Goal: Transaction & Acquisition: Purchase product/service

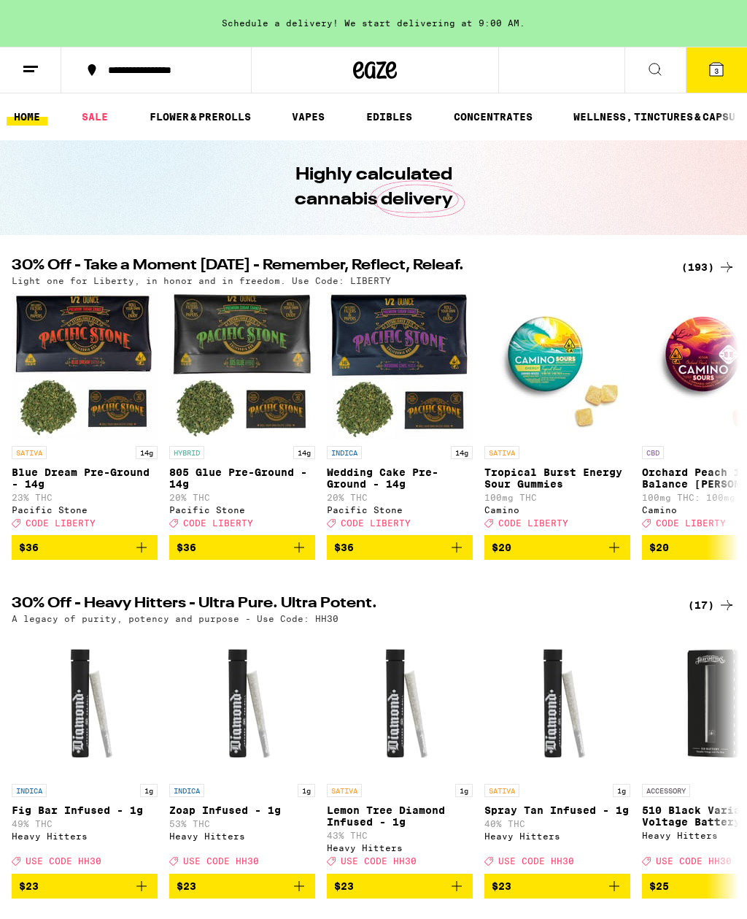
click at [209, 108] on link "FLOWER & PREROLLS" at bounding box center [200, 117] width 116 height 18
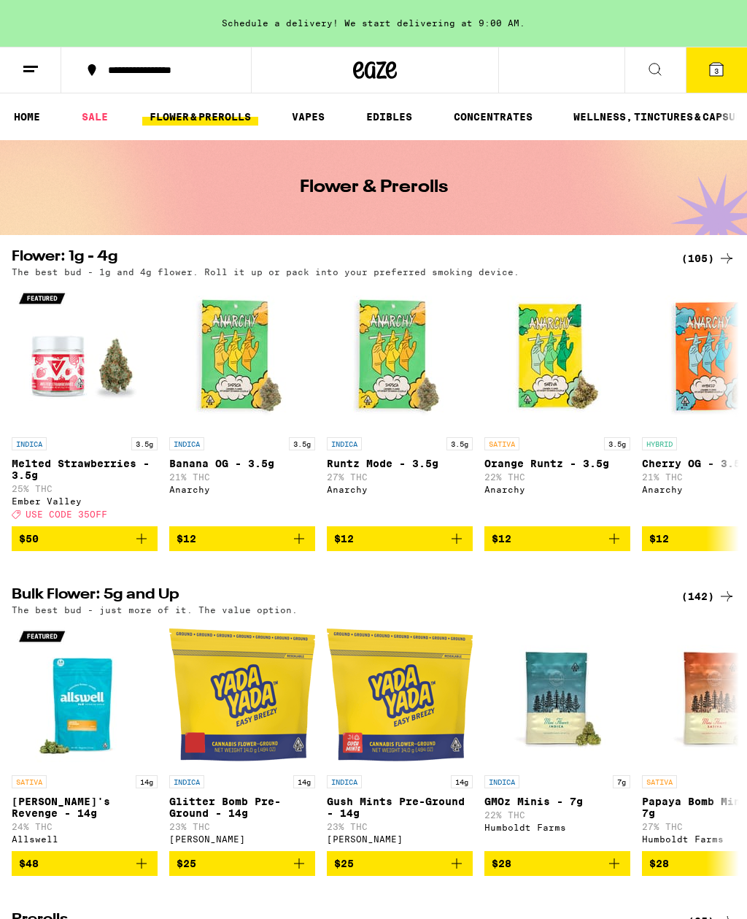
click at [725, 255] on icon at bounding box center [727, 259] width 18 height 18
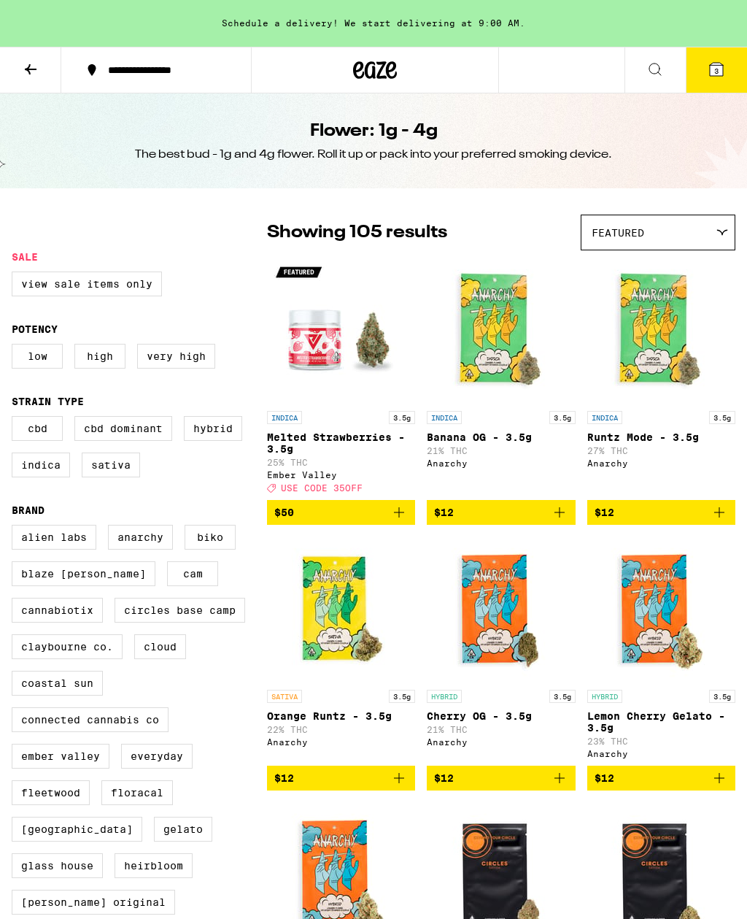
click at [38, 66] on icon at bounding box center [31, 70] width 18 height 18
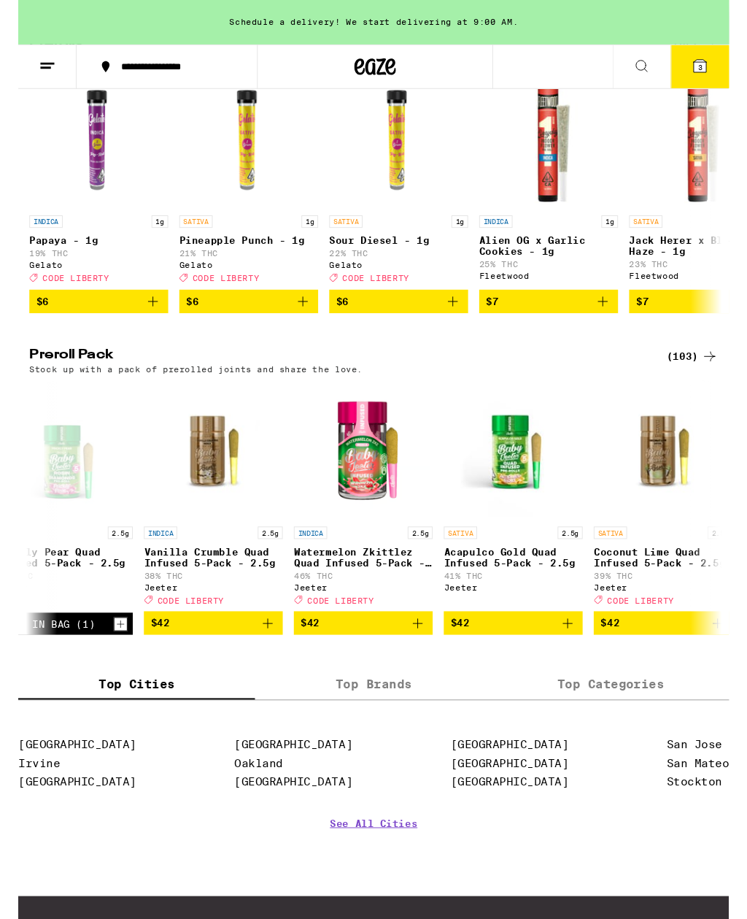
scroll to position [0, 12023]
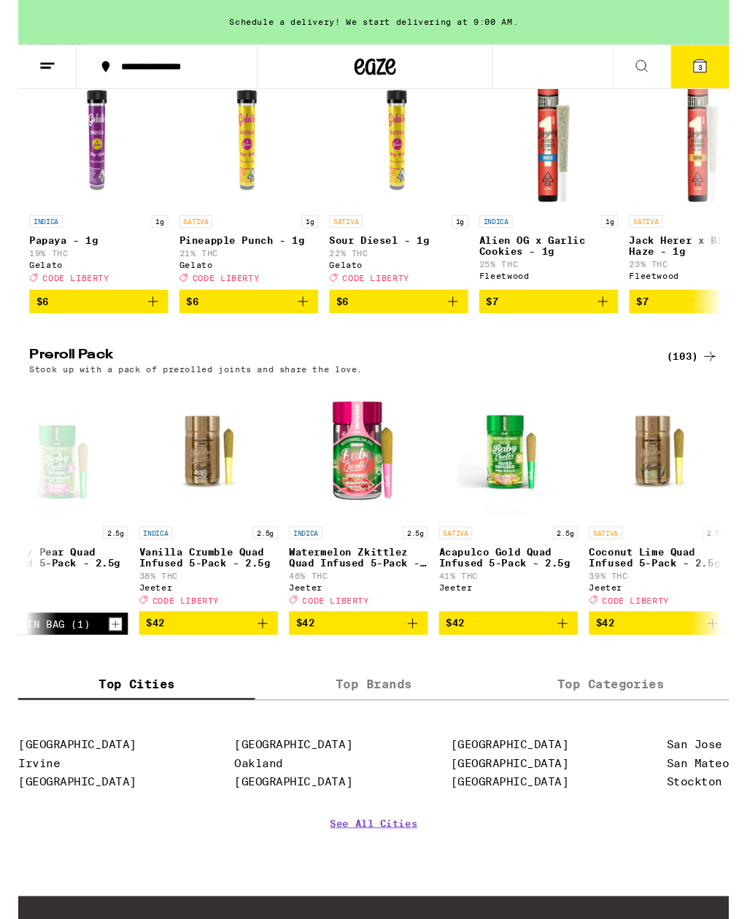
click at [409, 663] on icon "Add to bag" at bounding box center [415, 655] width 18 height 18
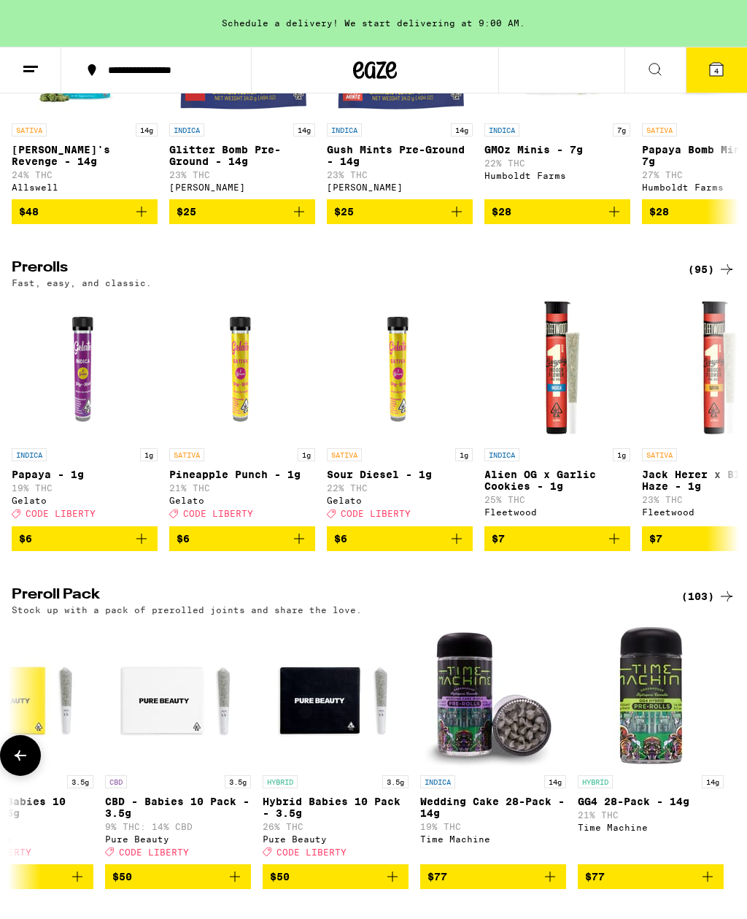
scroll to position [649, 0]
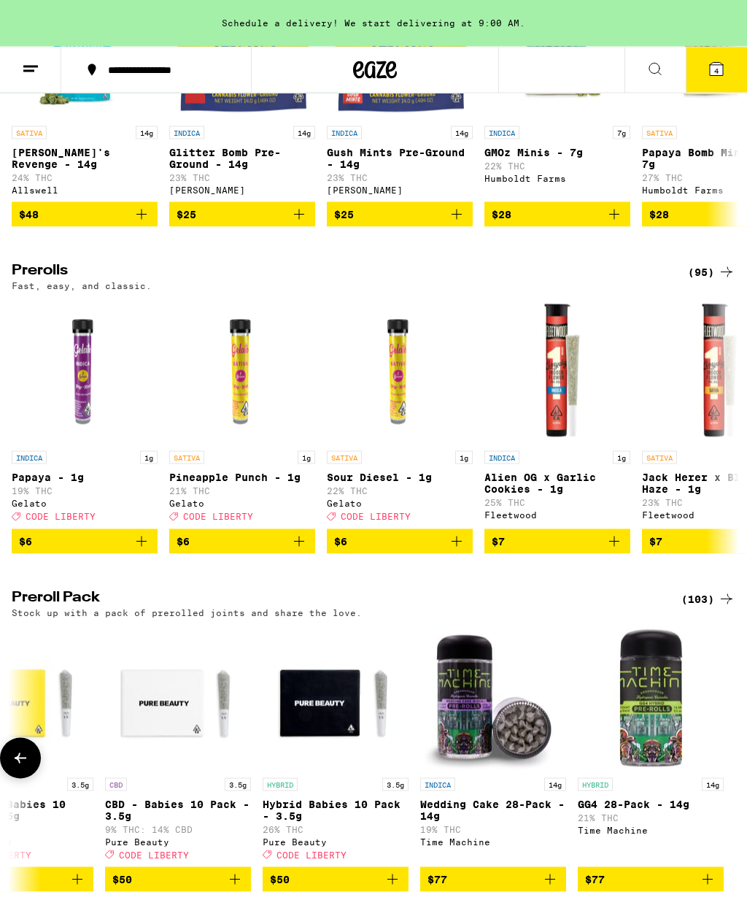
click at [709, 608] on div "(103)" at bounding box center [709, 599] width 54 height 18
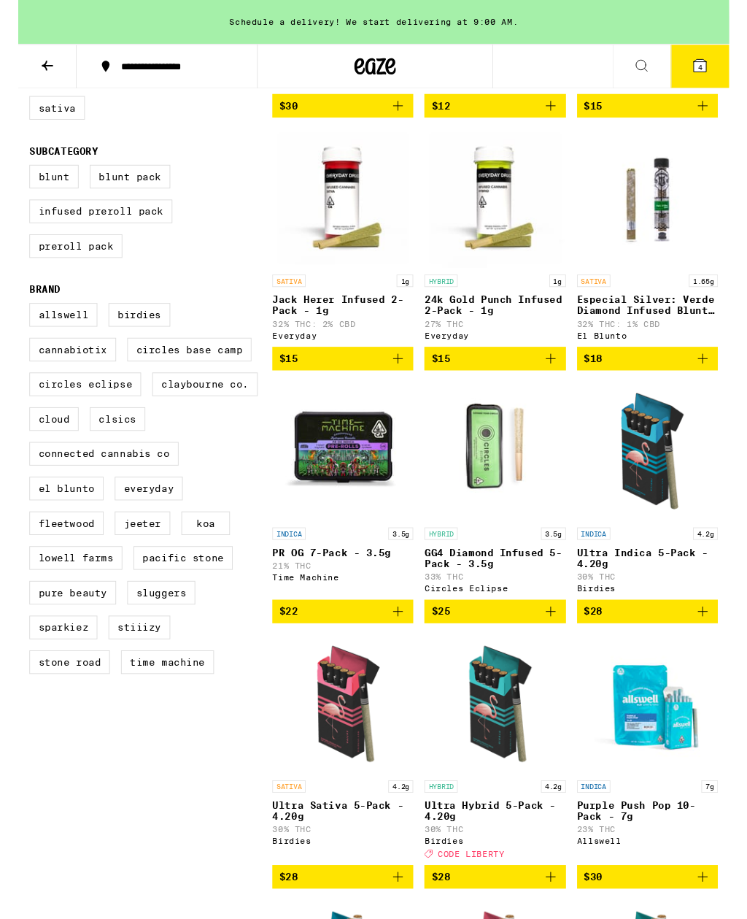
scroll to position [407, 0]
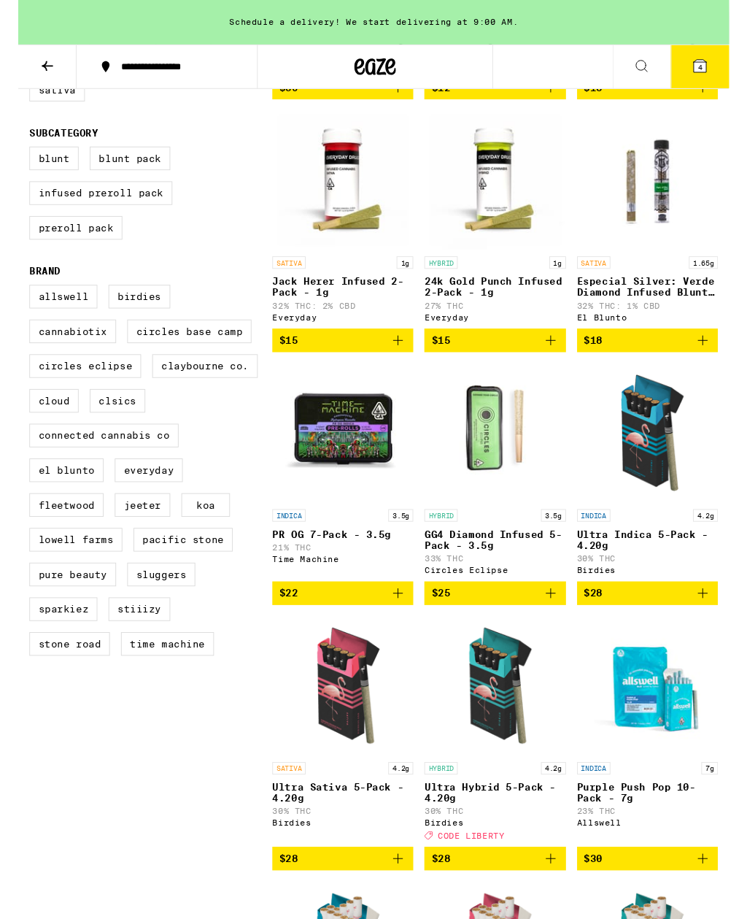
click at [144, 543] on label "Jeeter" at bounding box center [130, 530] width 58 height 25
click at [15, 302] on input "Jeeter" at bounding box center [15, 301] width 1 height 1
checkbox input "true"
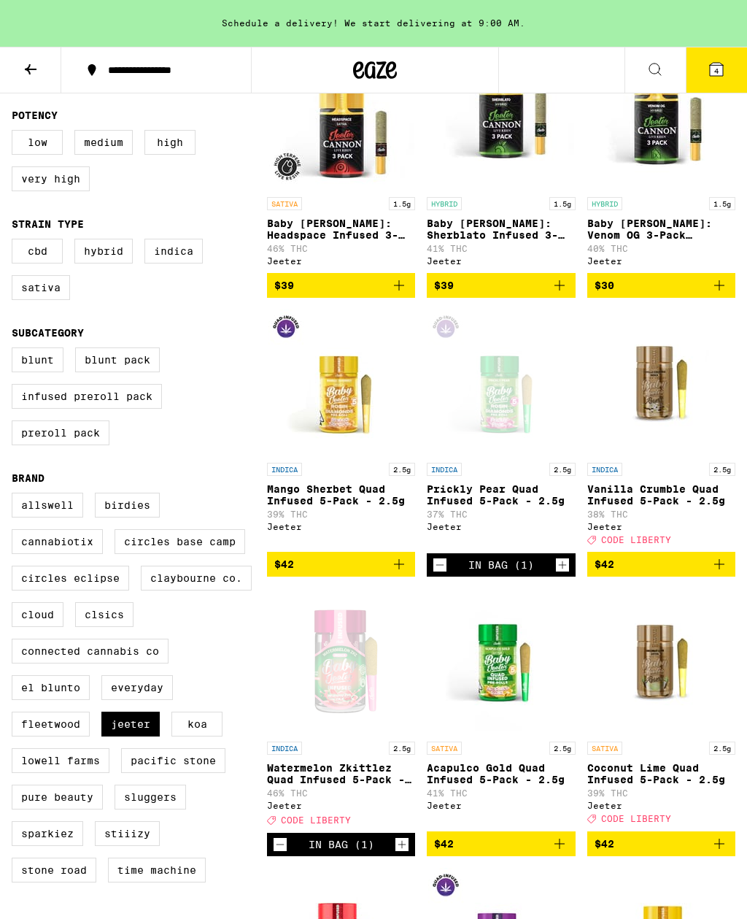
scroll to position [213, 0]
click at [727, 574] on icon "Add to bag" at bounding box center [720, 565] width 18 height 18
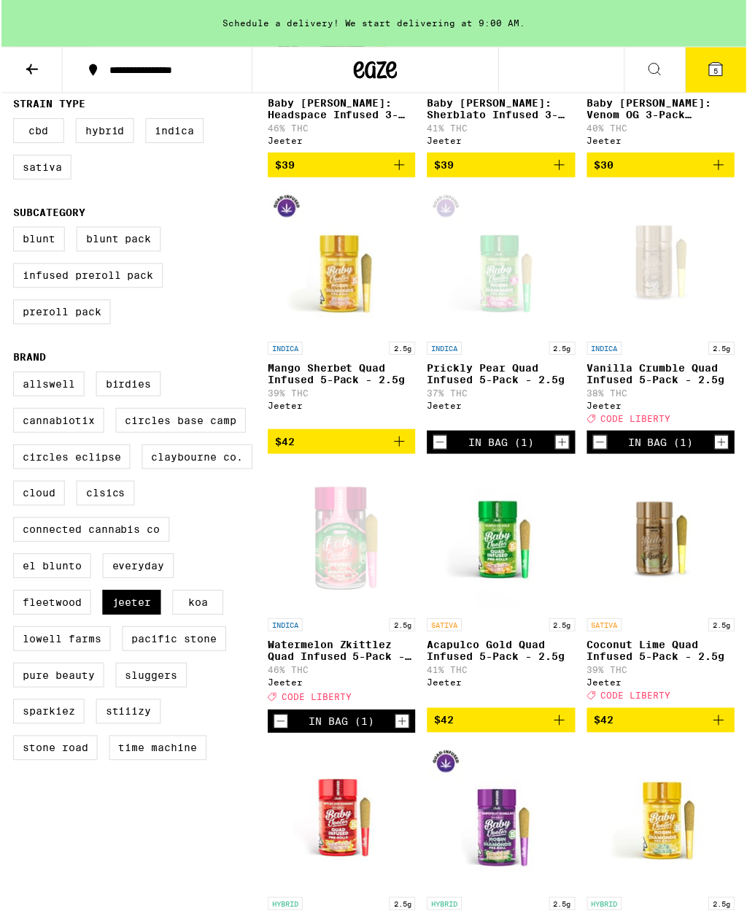
scroll to position [0, 0]
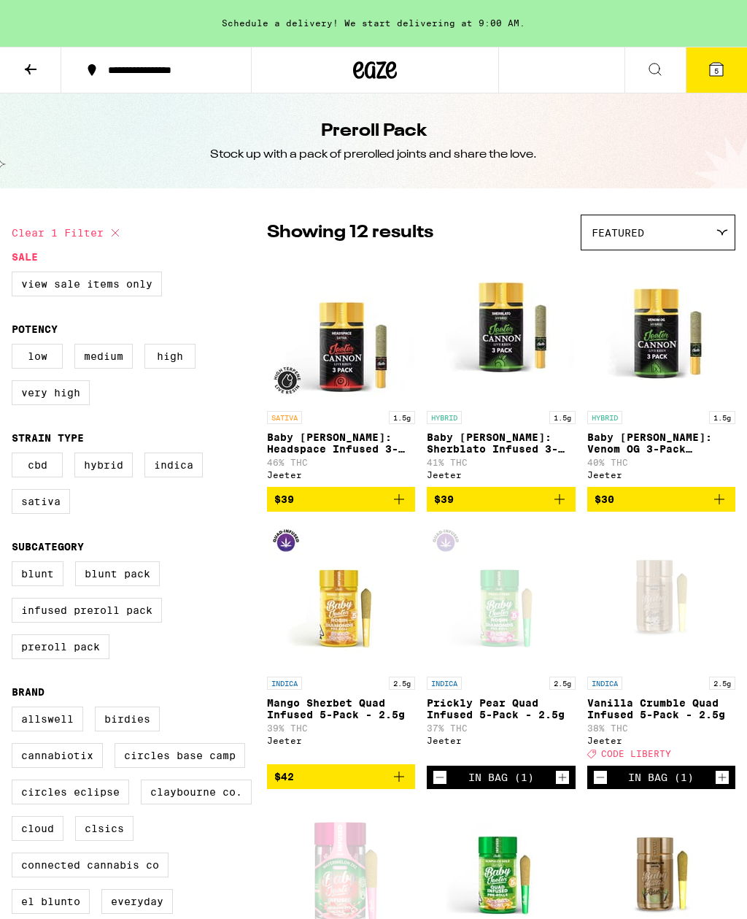
click at [725, 74] on icon at bounding box center [717, 70] width 18 height 18
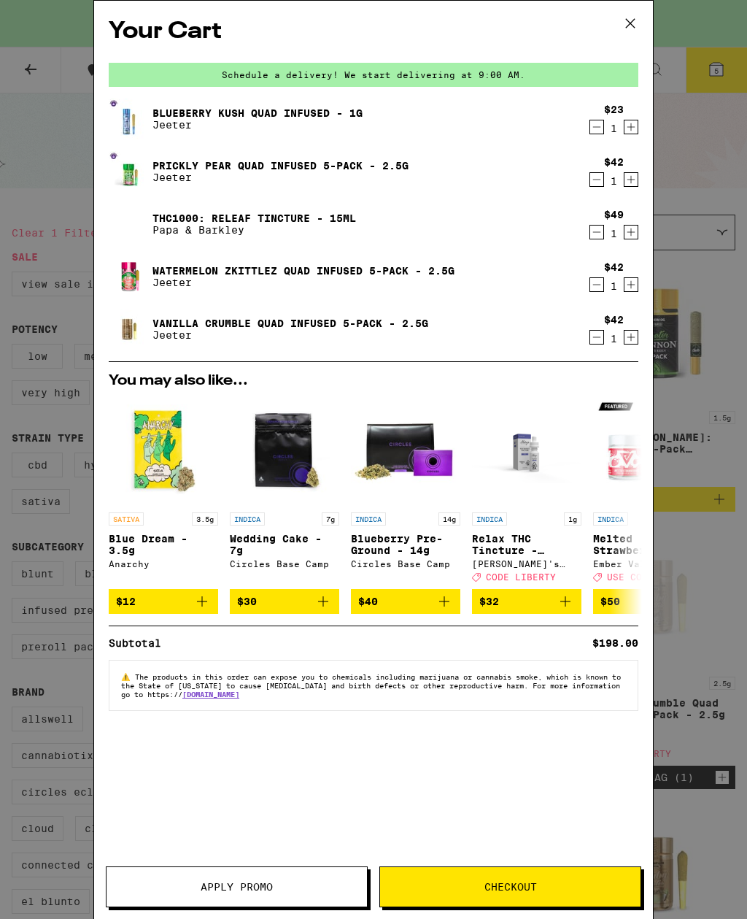
click at [637, 18] on icon at bounding box center [631, 23] width 22 height 22
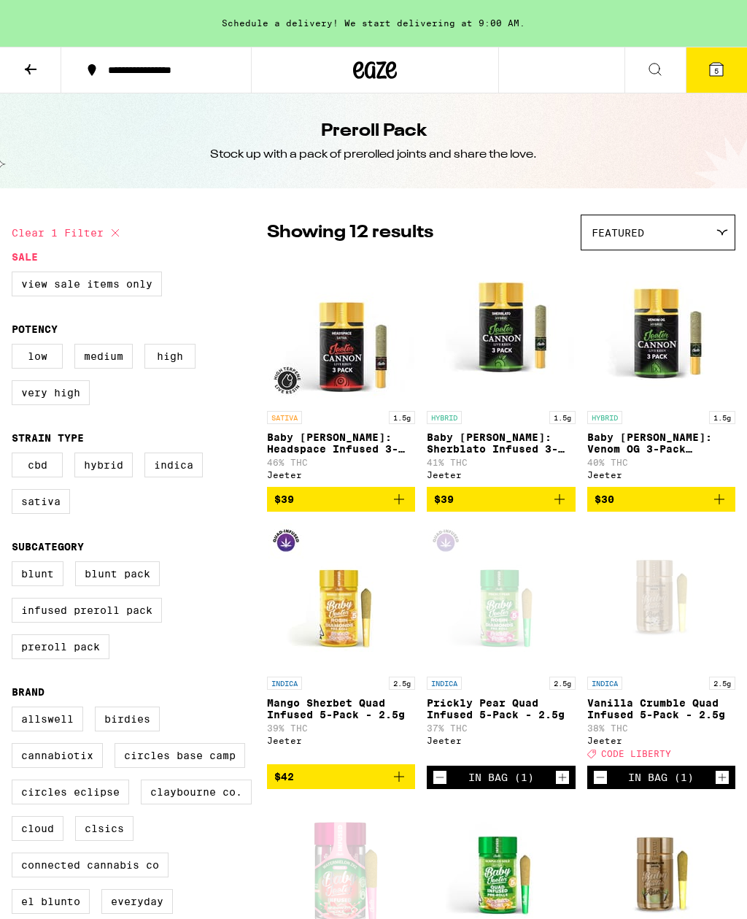
click at [653, 76] on icon at bounding box center [656, 70] width 18 height 18
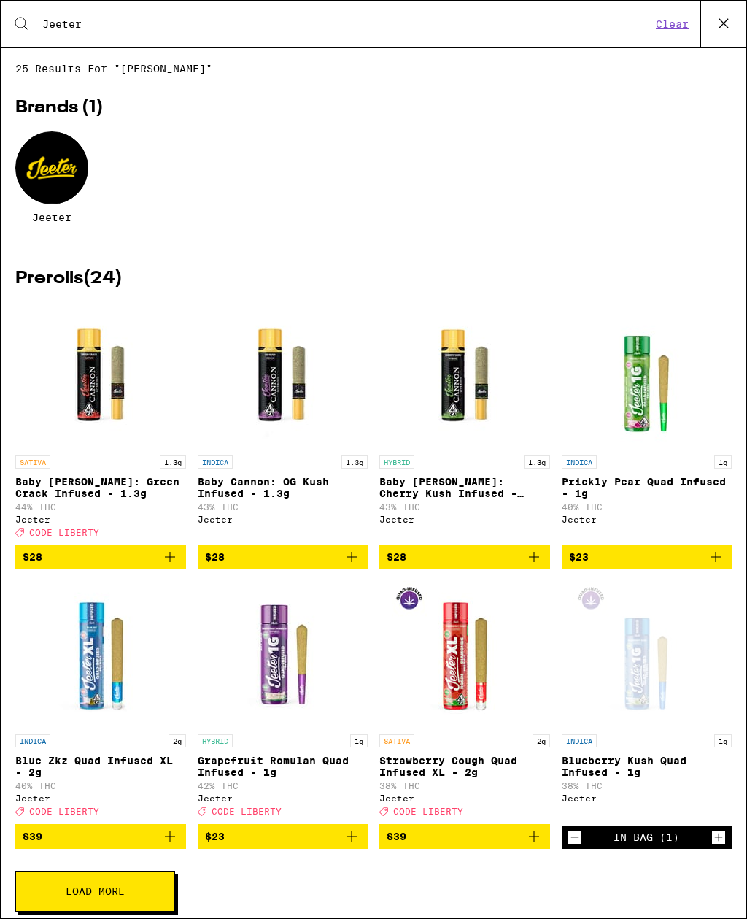
type input "Jeeter"
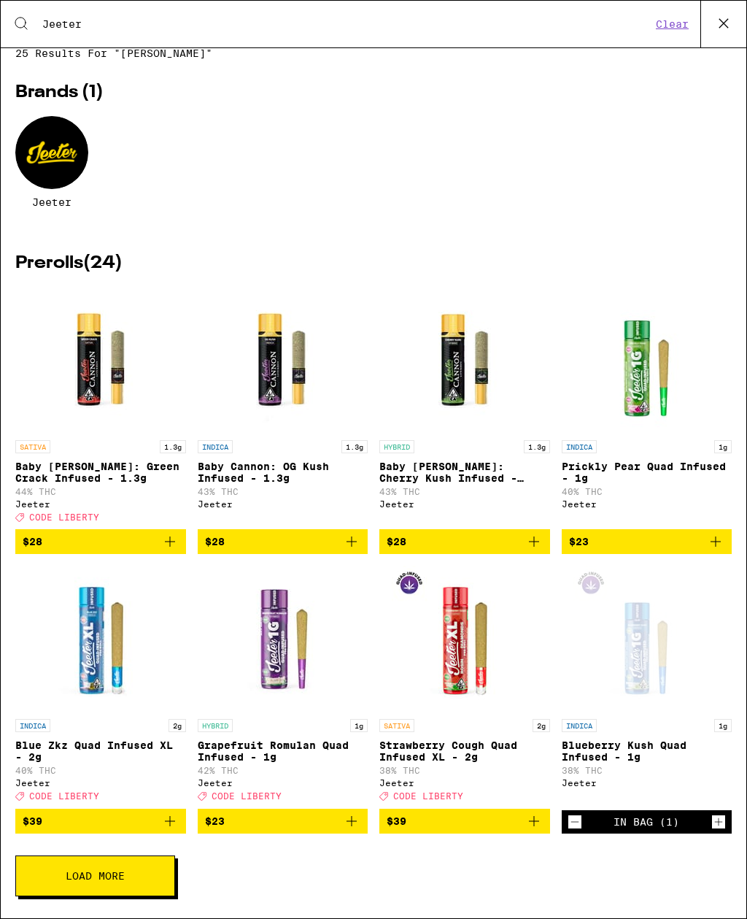
scroll to position [43, 0]
click at [101, 873] on span "Load More" at bounding box center [95, 876] width 59 height 10
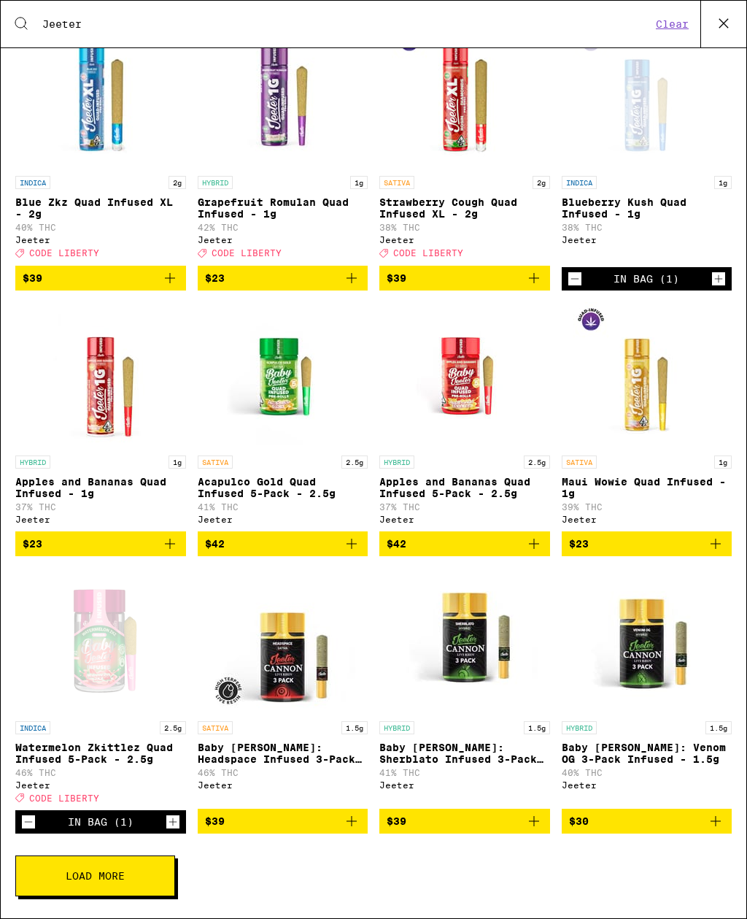
scroll to position [609, 0]
click at [129, 866] on button "Load More" at bounding box center [95, 875] width 160 height 41
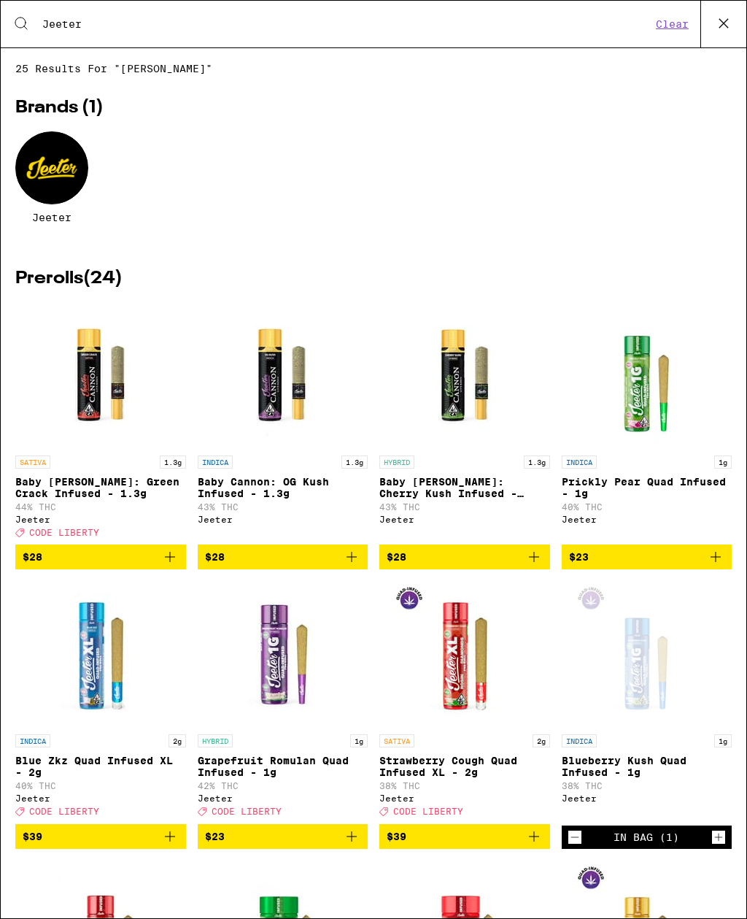
scroll to position [0, 0]
click at [737, 26] on button at bounding box center [724, 24] width 46 height 47
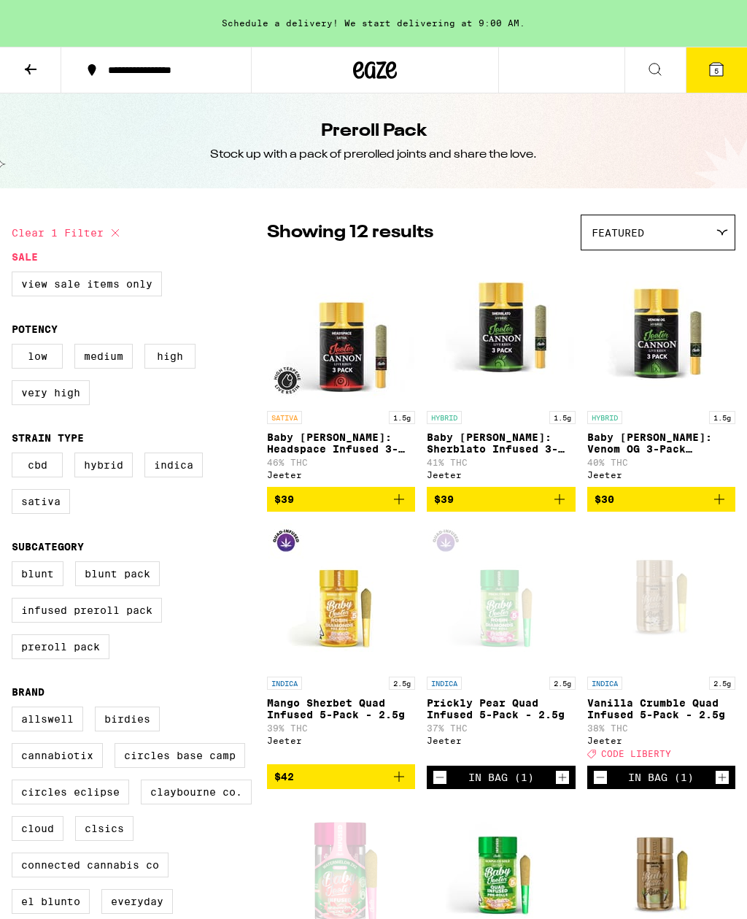
click at [719, 73] on span "5" at bounding box center [716, 70] width 4 height 9
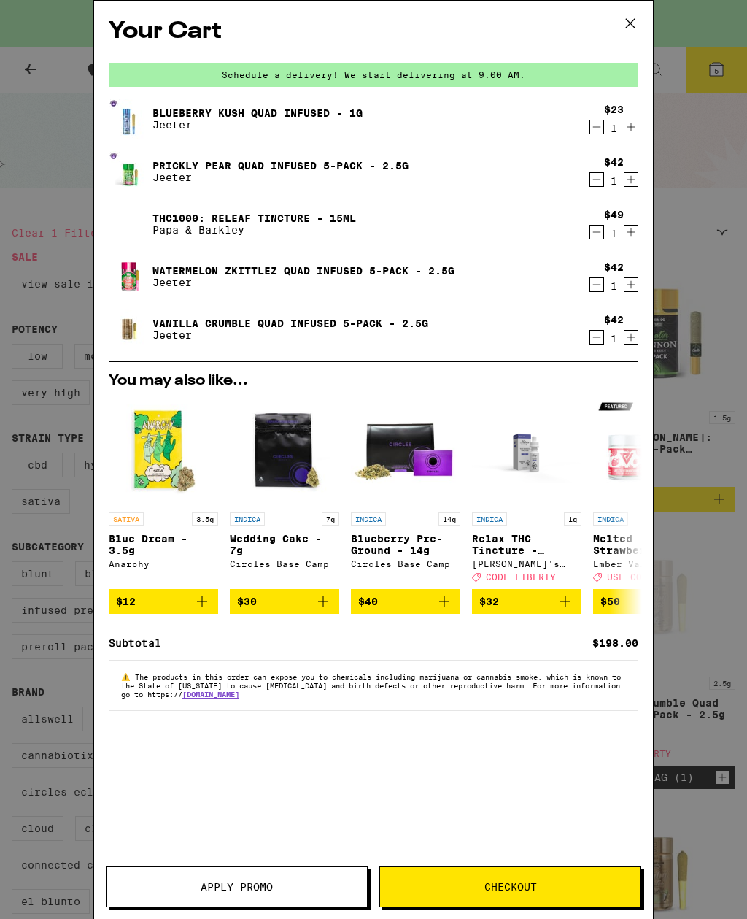
click at [287, 880] on button "Apply Promo" at bounding box center [237, 886] width 262 height 41
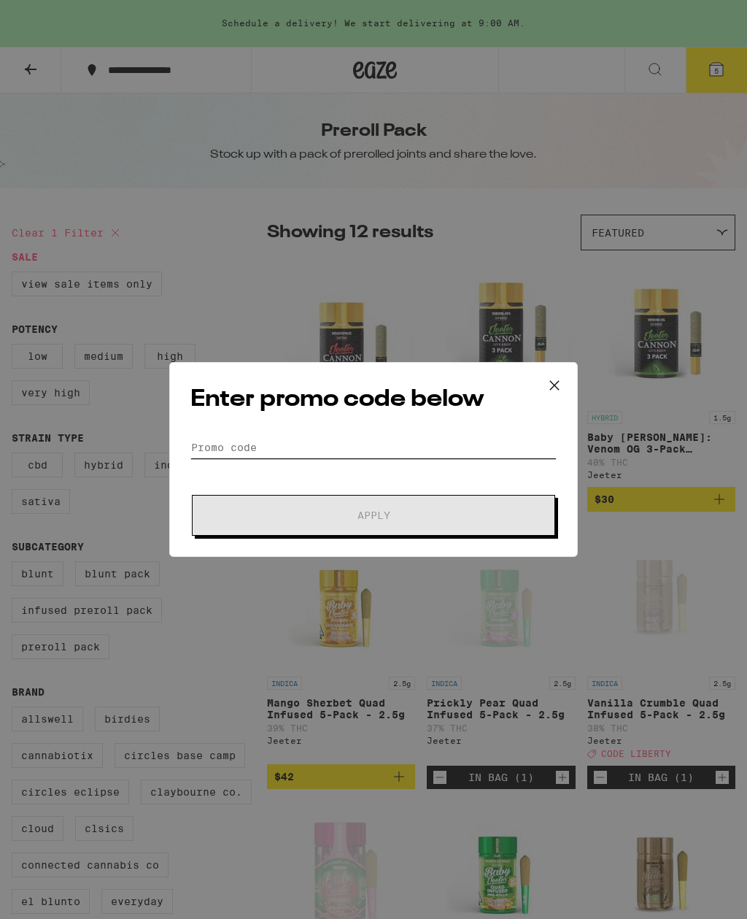
click at [414, 436] on input "Promo Code" at bounding box center [373, 447] width 366 height 22
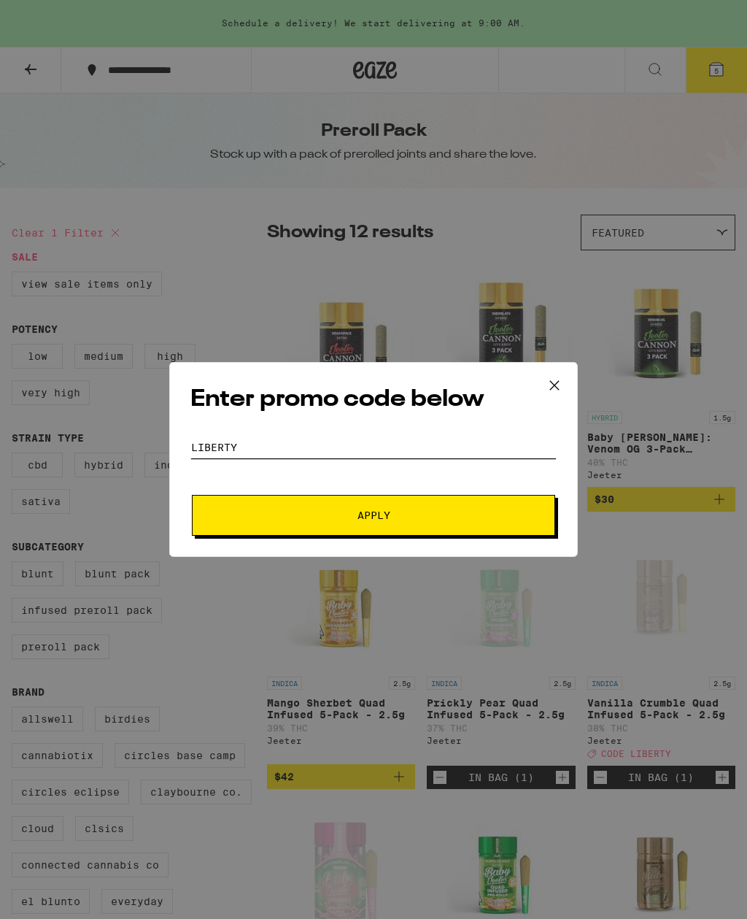
type input "Liberty"
click at [471, 528] on button "Apply" at bounding box center [373, 515] width 363 height 41
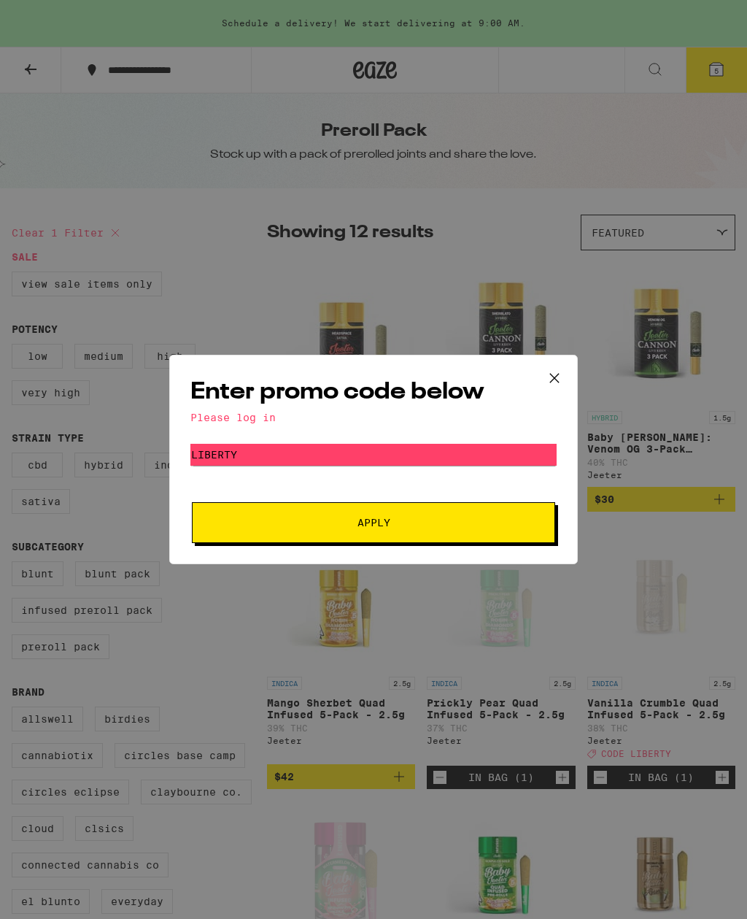
click at [279, 418] on div "Please log in" at bounding box center [373, 418] width 366 height 12
click at [243, 436] on div "Enter promo code below Please log in Promo Code Liberty Apply" at bounding box center [373, 459] width 409 height 209
click at [566, 375] on button at bounding box center [554, 378] width 45 height 47
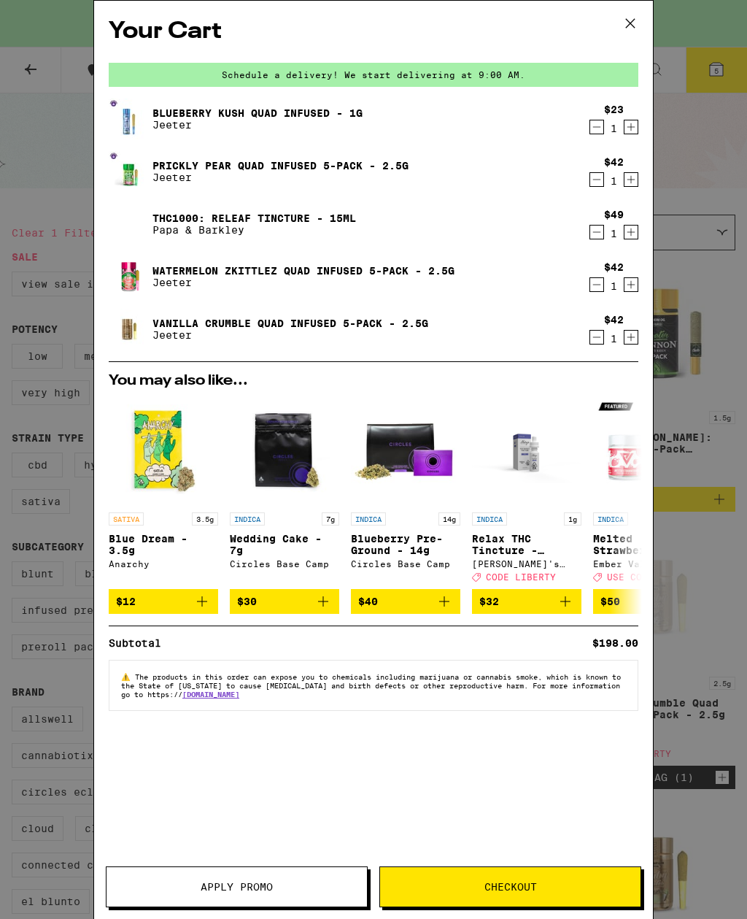
click at [638, 31] on icon at bounding box center [631, 23] width 22 height 22
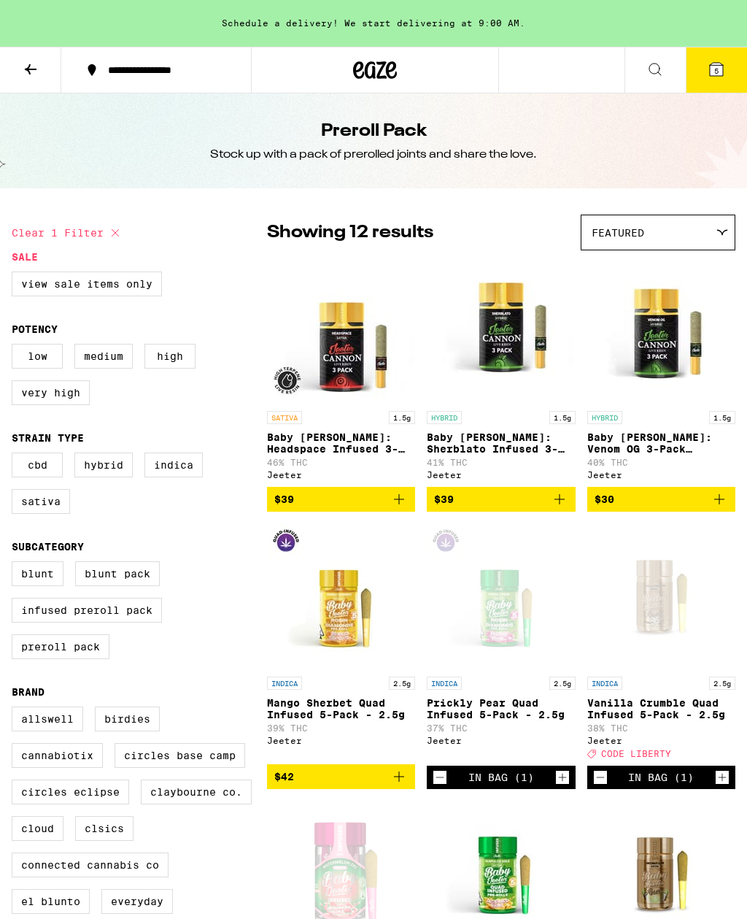
click at [716, 74] on span "5" at bounding box center [716, 70] width 4 height 9
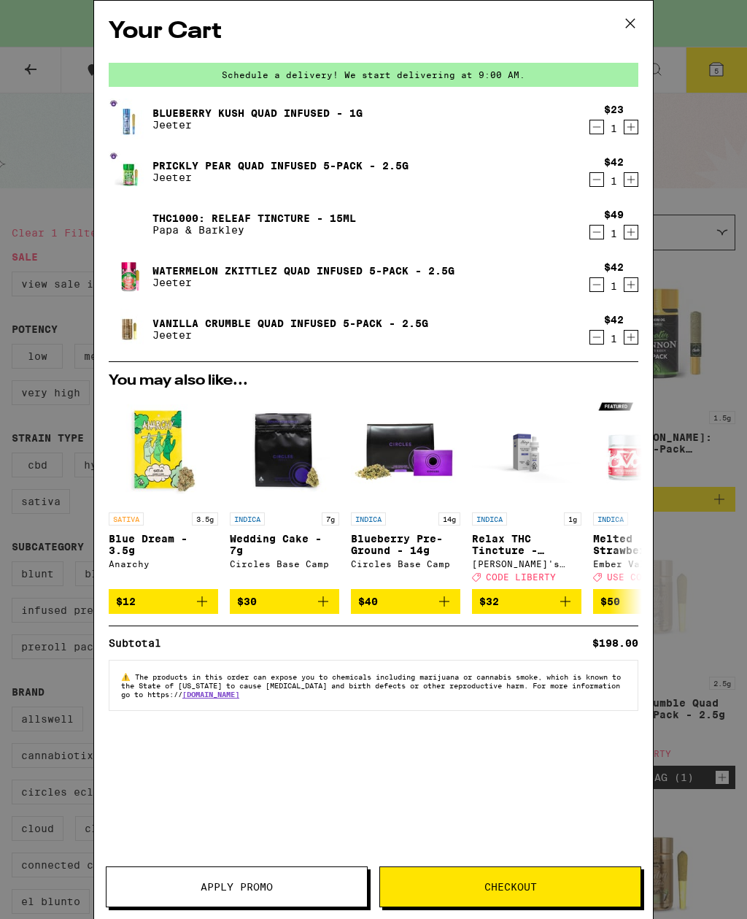
click at [643, 24] on button at bounding box center [630, 24] width 45 height 47
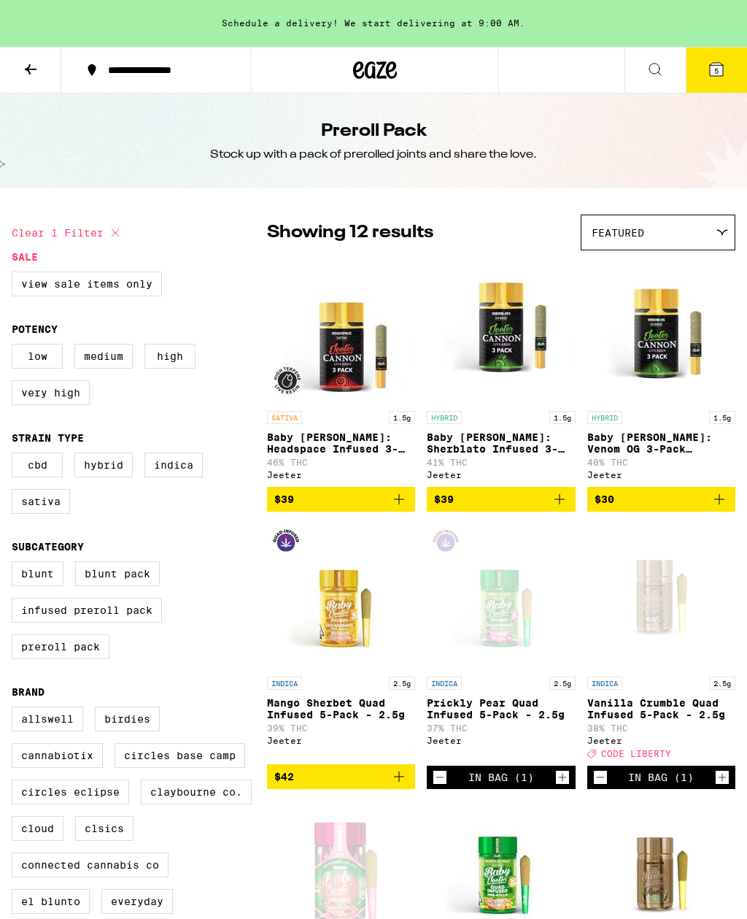
click at [414, 71] on div at bounding box center [375, 70] width 248 height 47
click at [427, 74] on div at bounding box center [375, 70] width 248 height 47
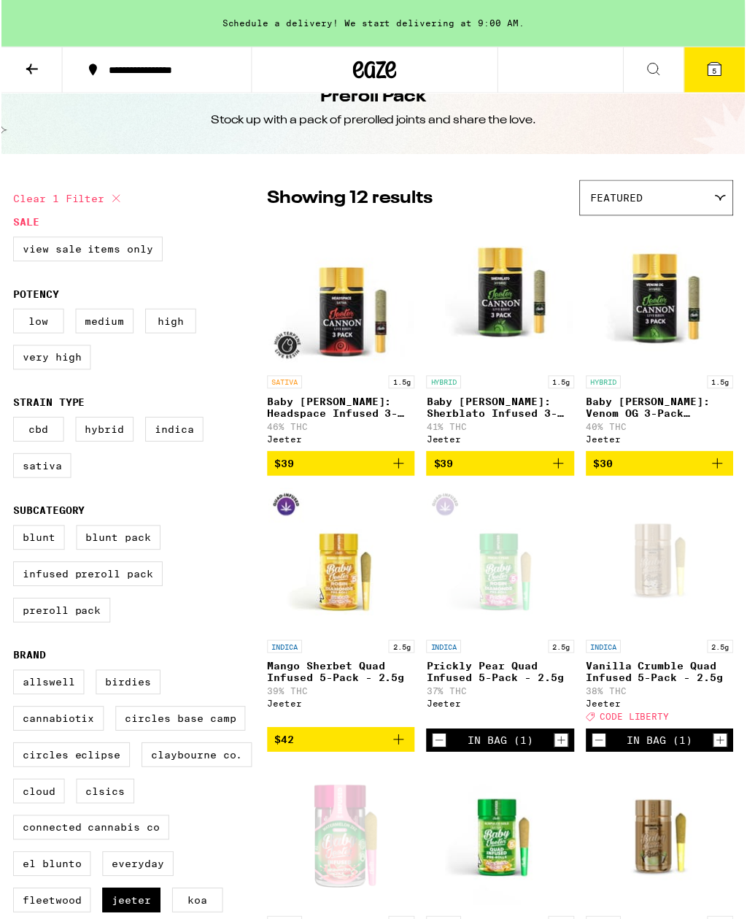
scroll to position [37, 0]
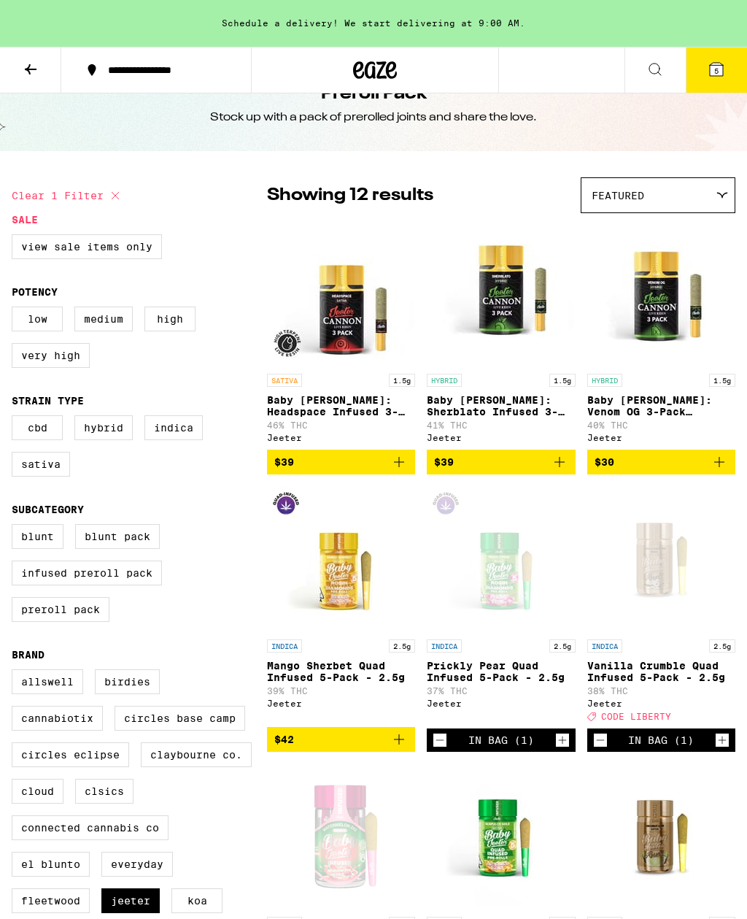
click at [425, 80] on div at bounding box center [375, 70] width 248 height 47
click at [395, 82] on icon at bounding box center [375, 70] width 44 height 26
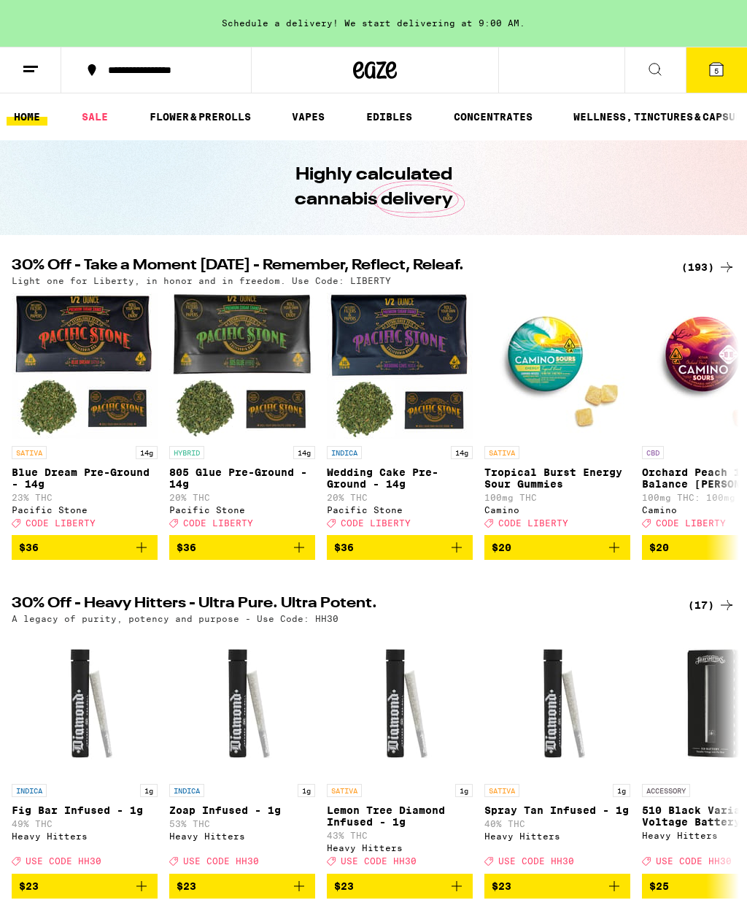
click at [205, 116] on link "FLOWER & PREROLLS" at bounding box center [200, 117] width 116 height 18
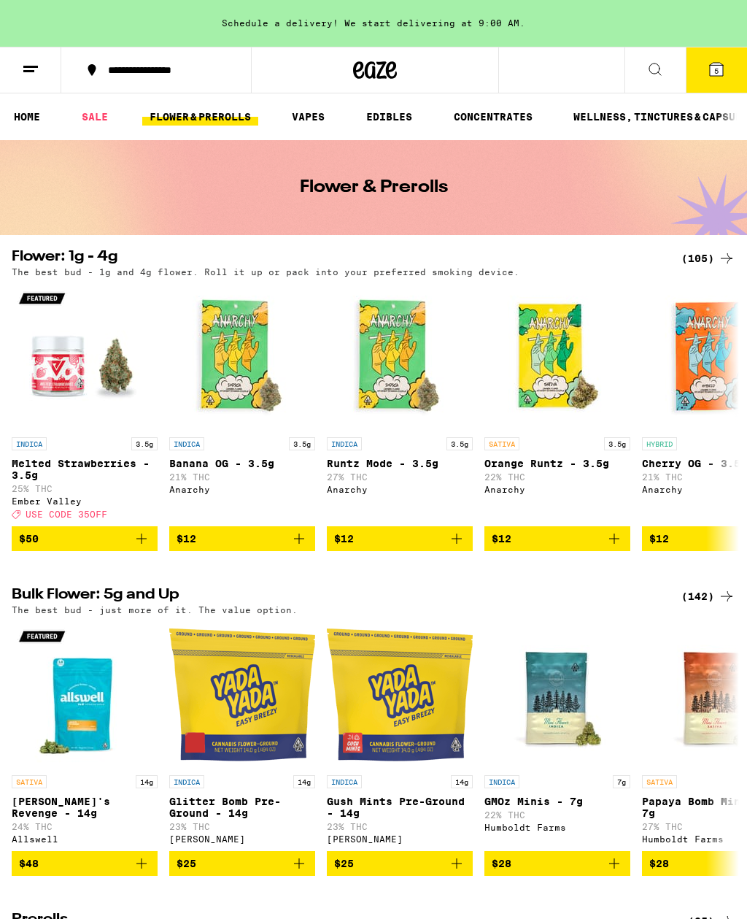
click at [146, 108] on link "FLOWER & PREROLLS" at bounding box center [200, 117] width 116 height 18
click at [147, 108] on link "FLOWER & PREROLLS" at bounding box center [200, 117] width 116 height 18
click at [24, 108] on link "HOME" at bounding box center [27, 117] width 41 height 18
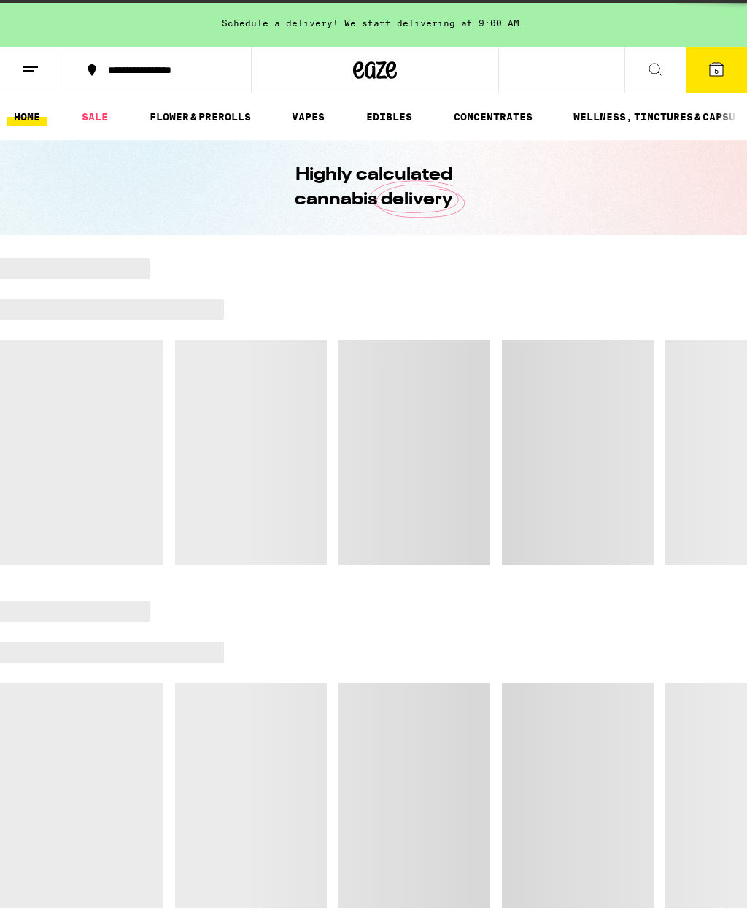
click at [37, 112] on link "HOME" at bounding box center [27, 117] width 41 height 18
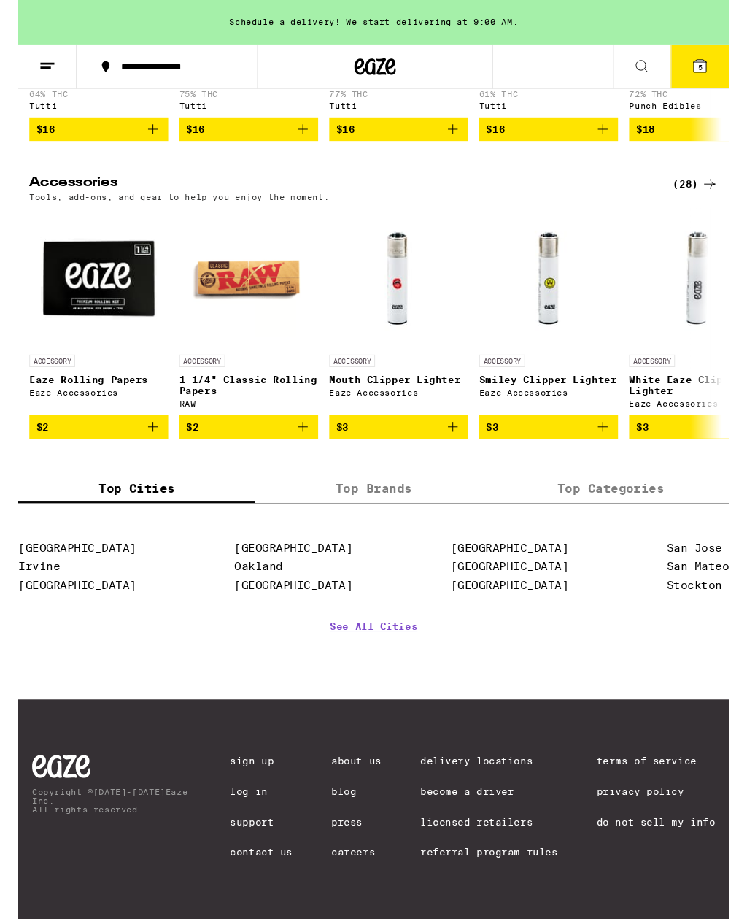
scroll to position [6651, 0]
click at [250, 831] on link "Log In" at bounding box center [256, 831] width 66 height 12
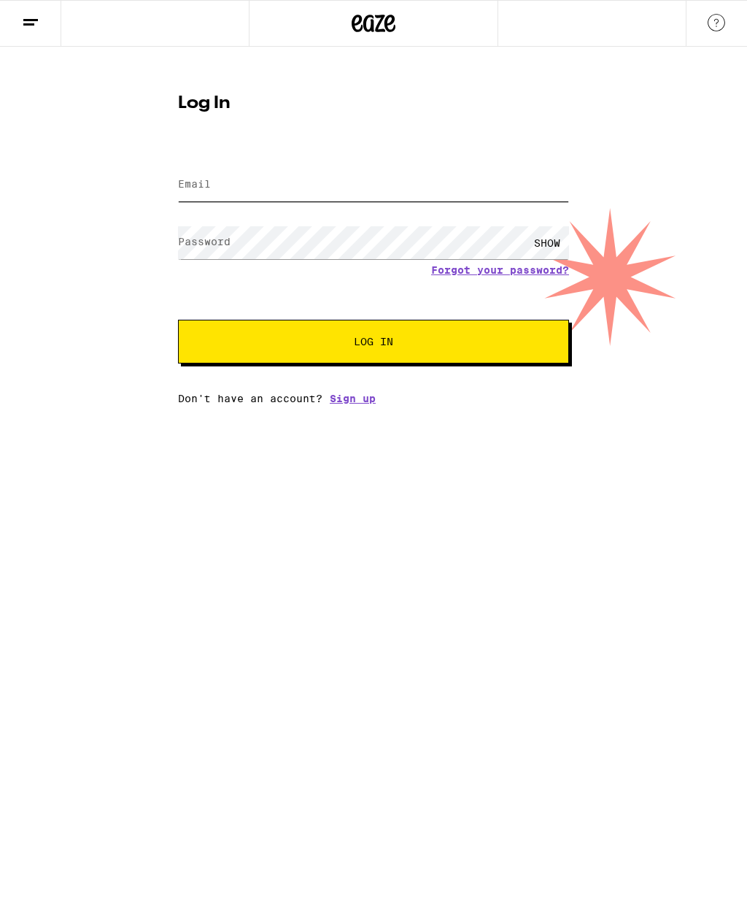
click at [363, 196] on input "Email" at bounding box center [373, 185] width 391 height 33
type input "[EMAIL_ADDRESS][DOMAIN_NAME]"
click at [374, 344] on button "Log In" at bounding box center [373, 342] width 391 height 44
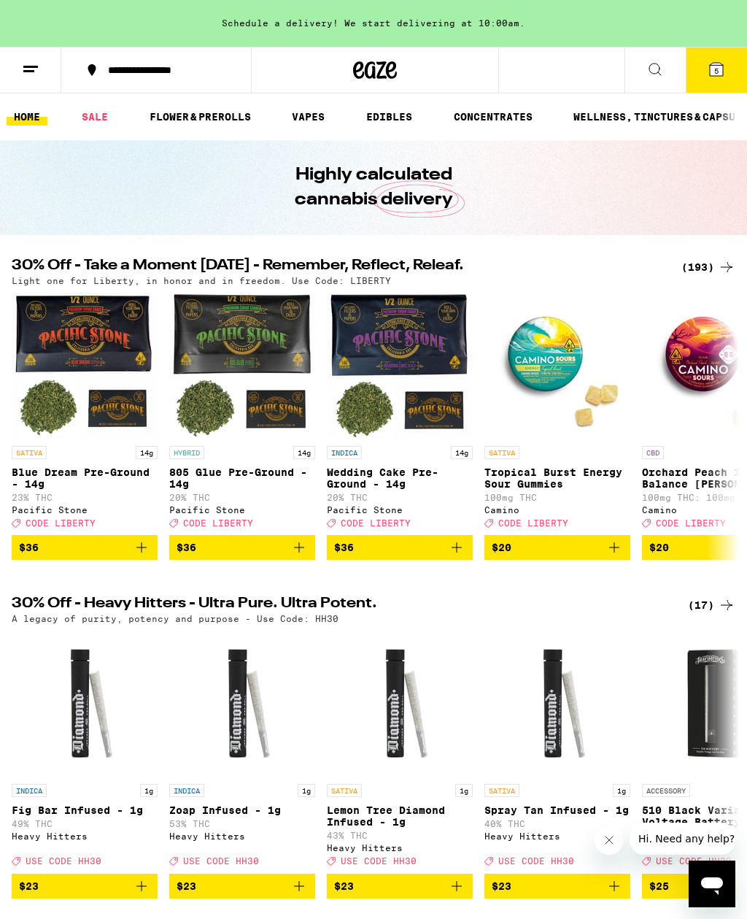
click at [716, 69] on span "5" at bounding box center [716, 70] width 4 height 9
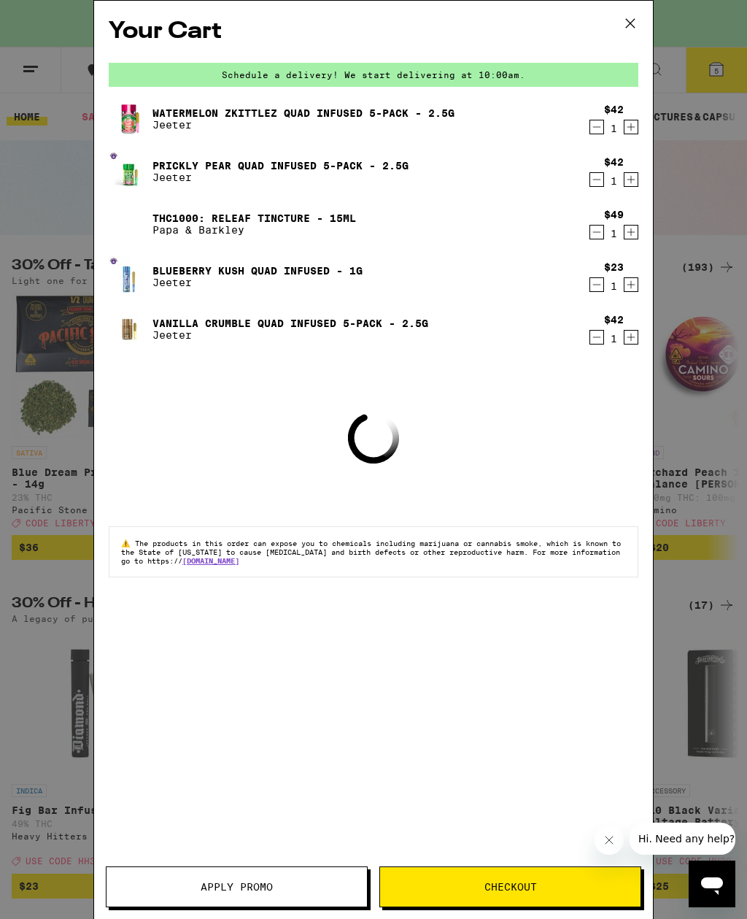
click at [266, 882] on span "Apply Promo" at bounding box center [237, 887] width 72 height 10
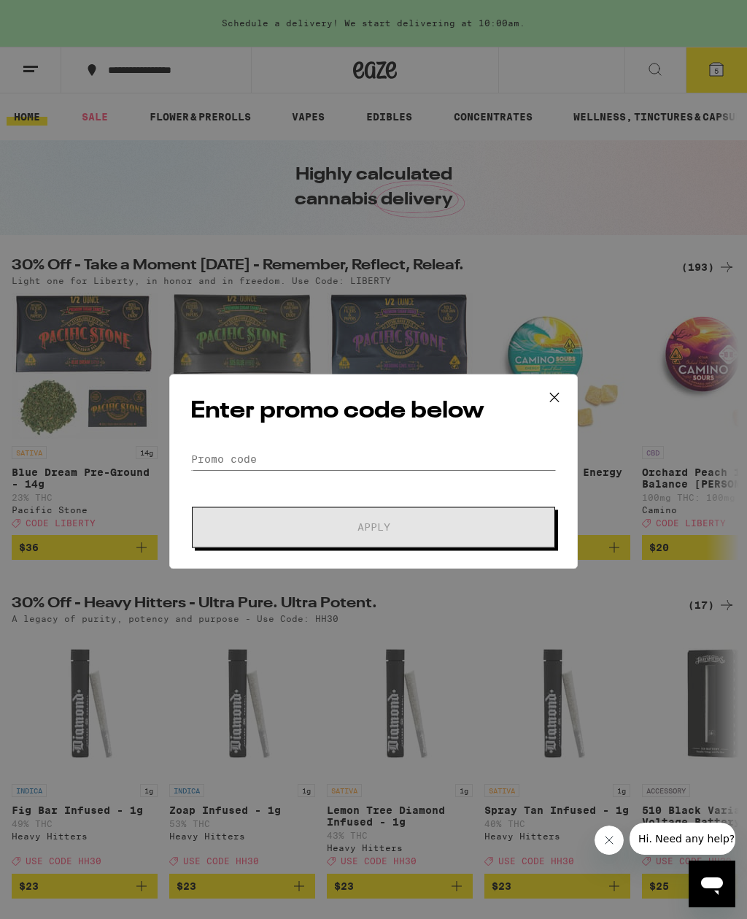
click at [217, 450] on input "Promo Code" at bounding box center [373, 447] width 366 height 22
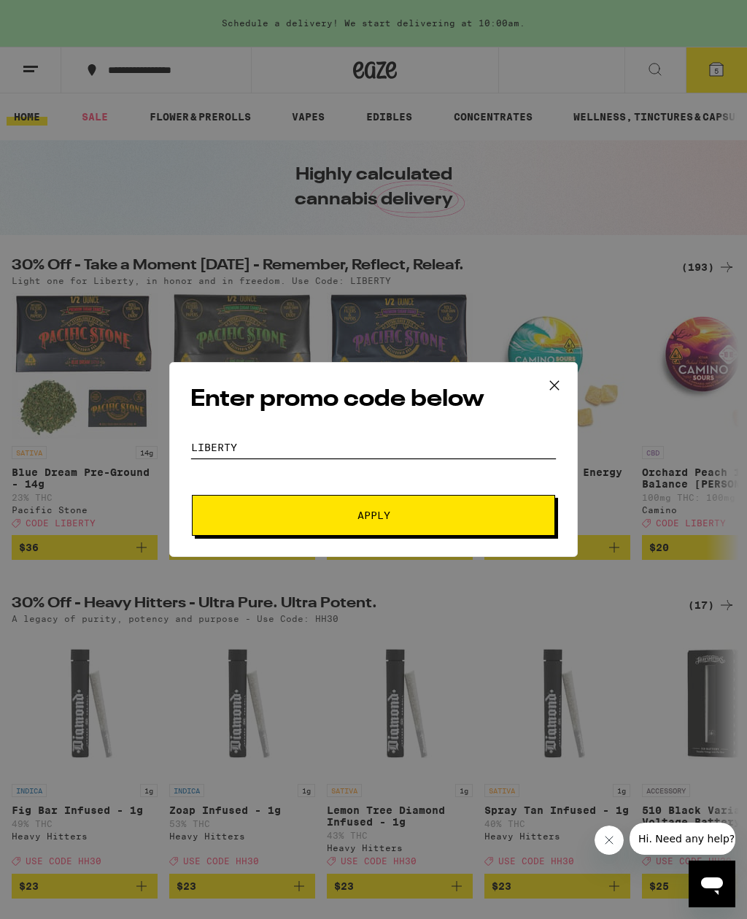
type input "Liberty"
click at [374, 517] on button "Apply" at bounding box center [373, 515] width 363 height 41
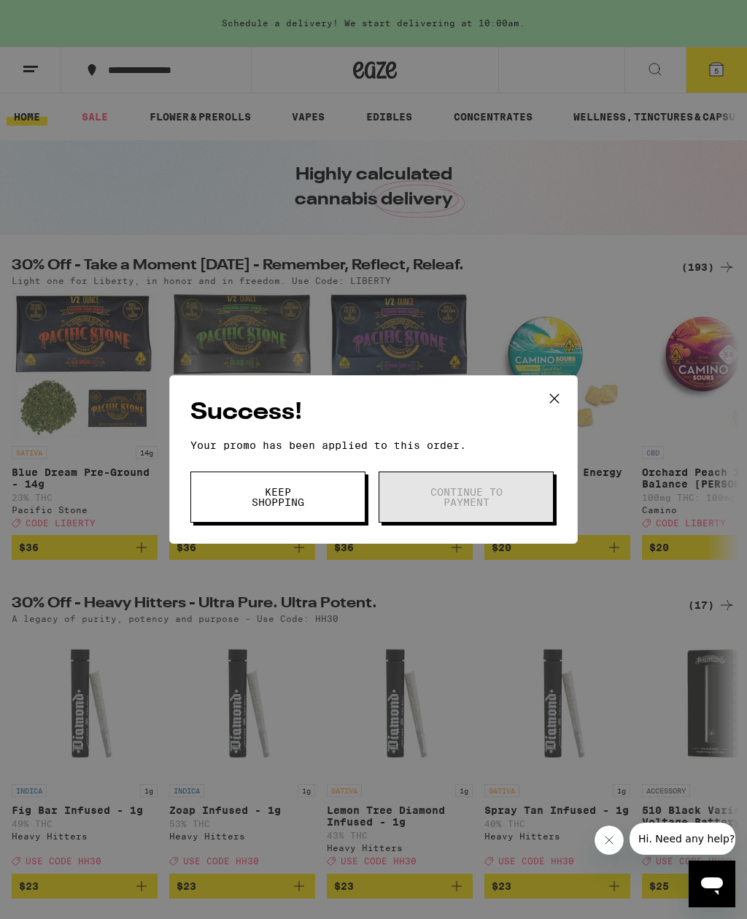
click at [552, 402] on icon at bounding box center [555, 399] width 22 height 22
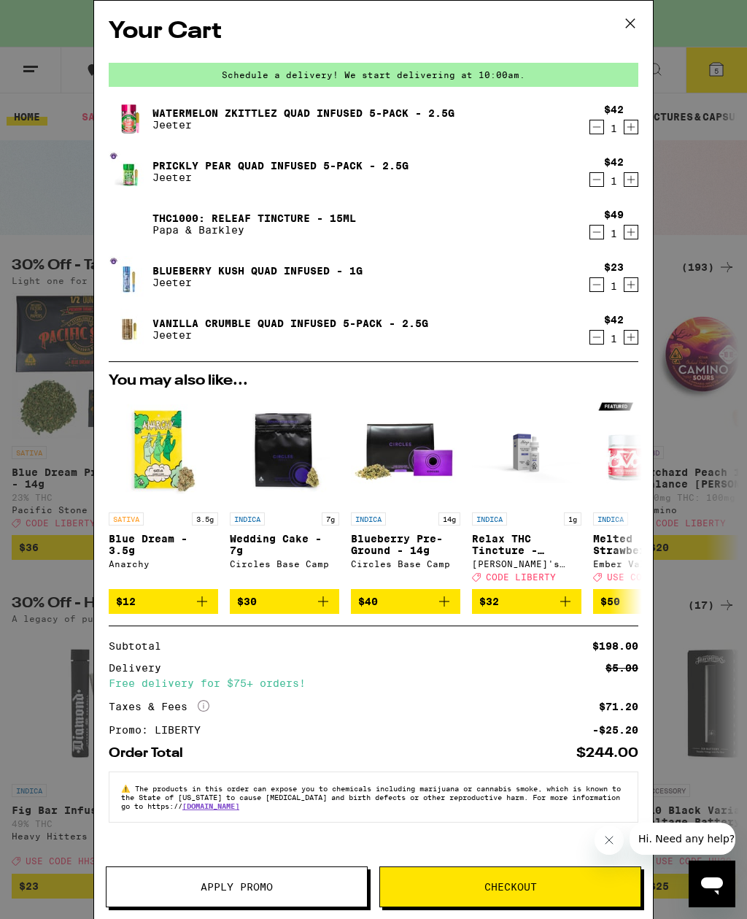
click at [599, 236] on icon "Decrement" at bounding box center [596, 232] width 13 height 18
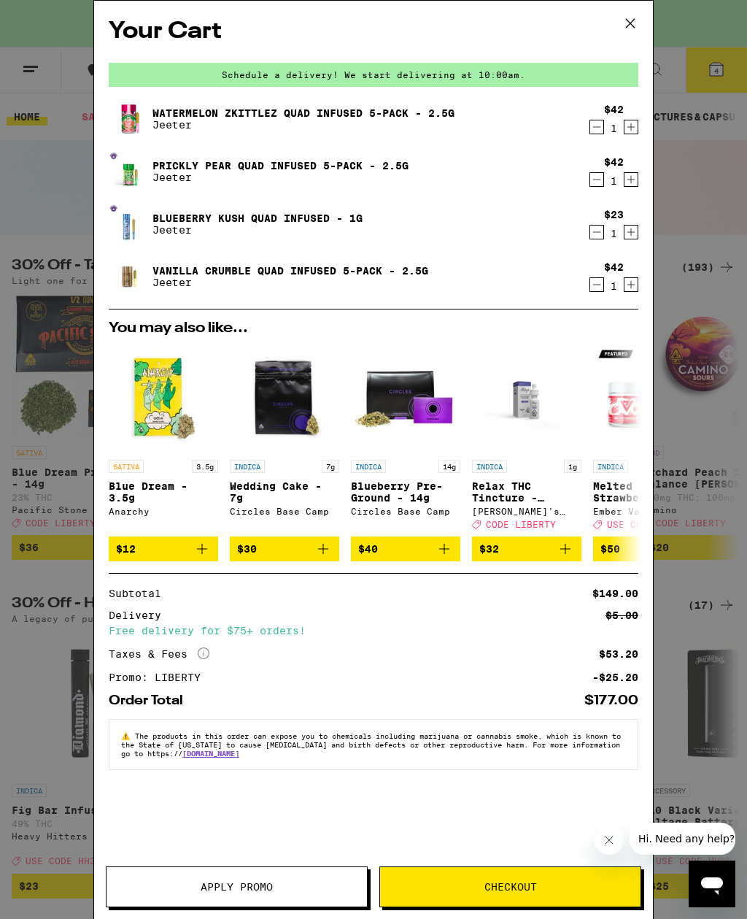
click at [600, 238] on icon "Decrement" at bounding box center [596, 232] width 13 height 18
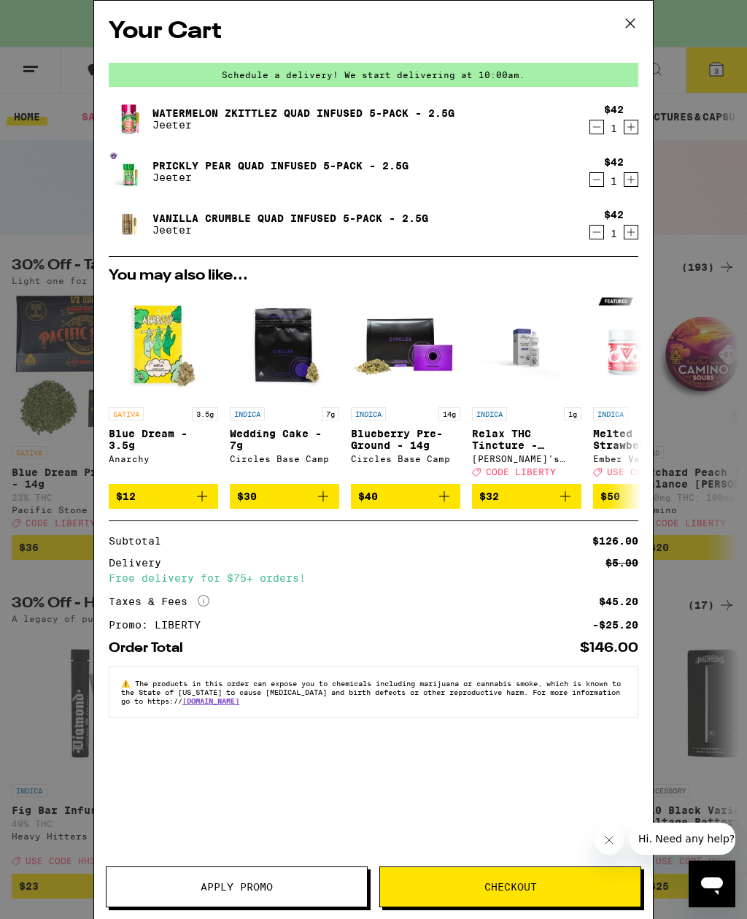
click at [593, 184] on icon "Decrement" at bounding box center [596, 180] width 13 height 18
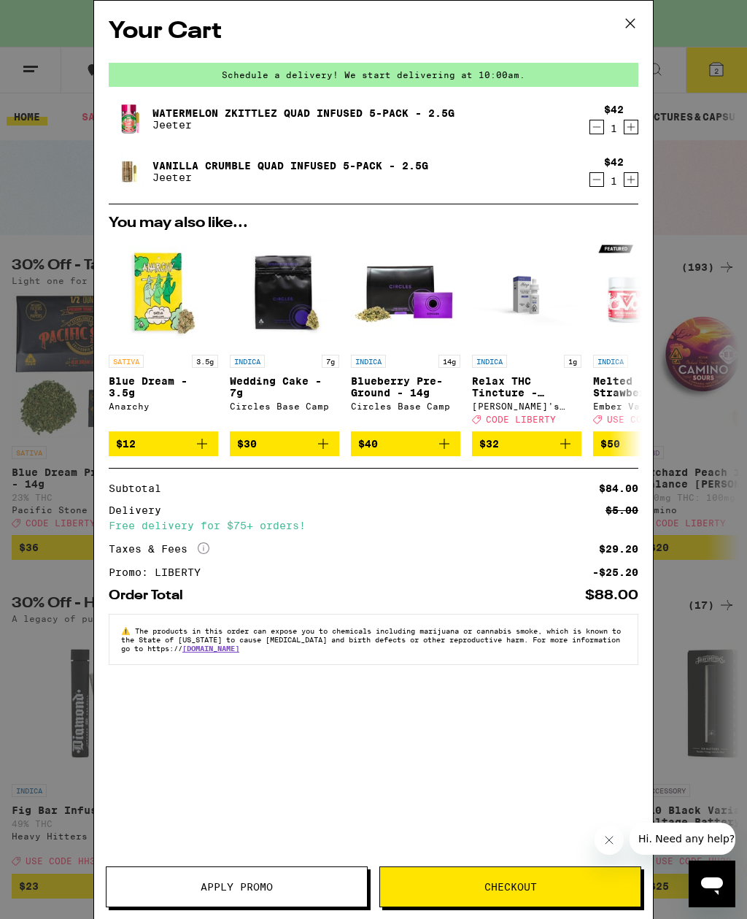
click at [741, 103] on div "Your Cart Schedule a delivery! We start delivering at 10:00am. Watermelon Zkitt…" at bounding box center [373, 459] width 747 height 919
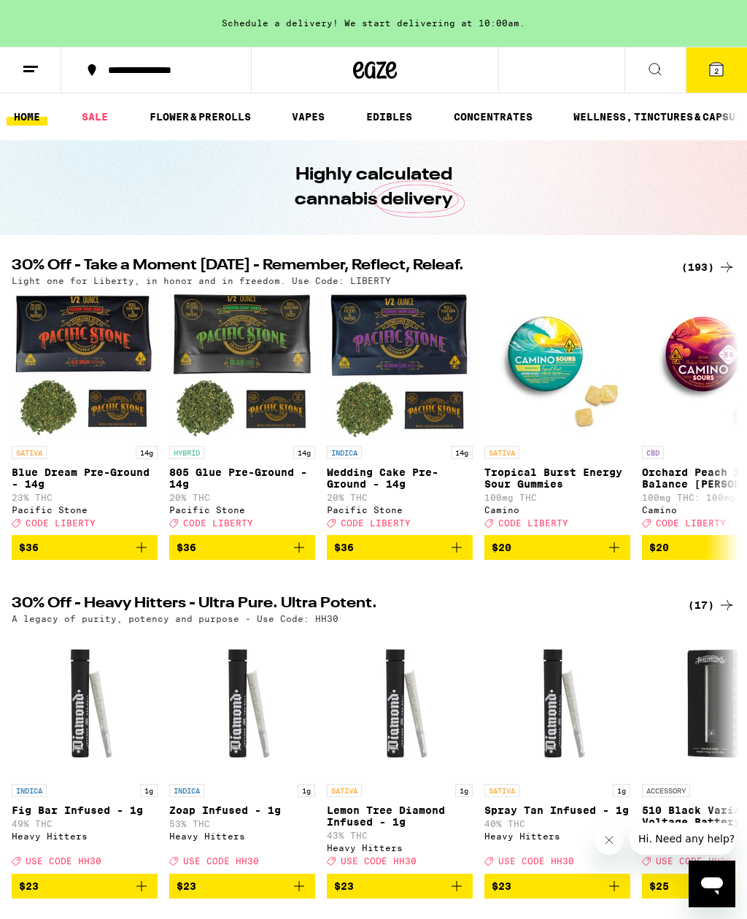
click at [375, 171] on h1 "Highly calculated cannabis delivery" at bounding box center [373, 188] width 241 height 50
